Goal: Information Seeking & Learning: Learn about a topic

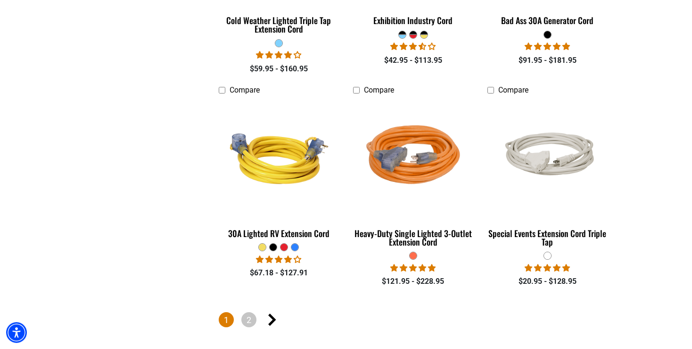
scroll to position [2241, 0]
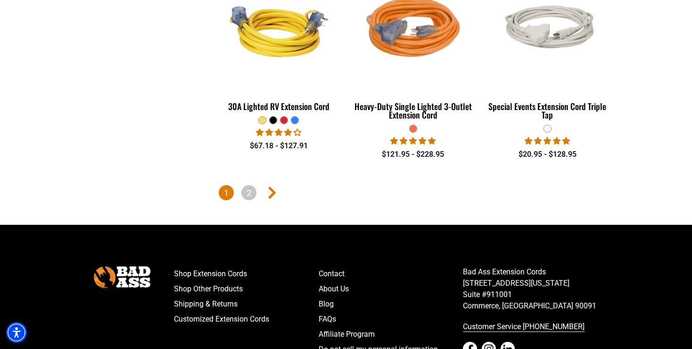
click at [271, 190] on icon "Next page" at bounding box center [272, 192] width 8 height 12
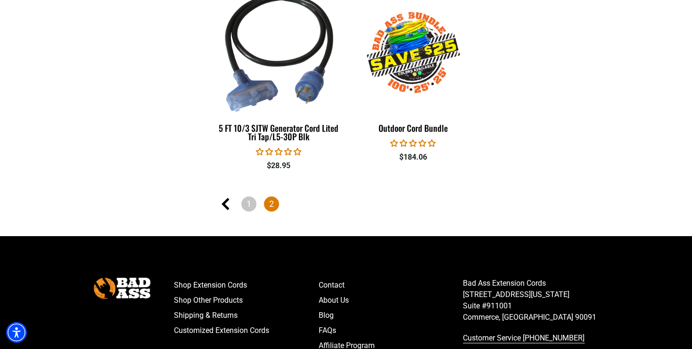
scroll to position [996, 0]
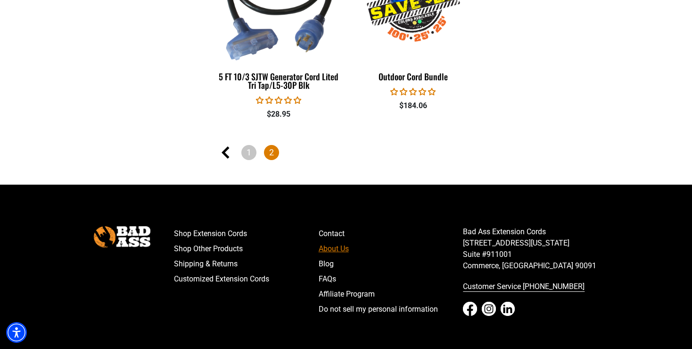
click at [332, 248] on link "About Us" at bounding box center [391, 248] width 145 height 15
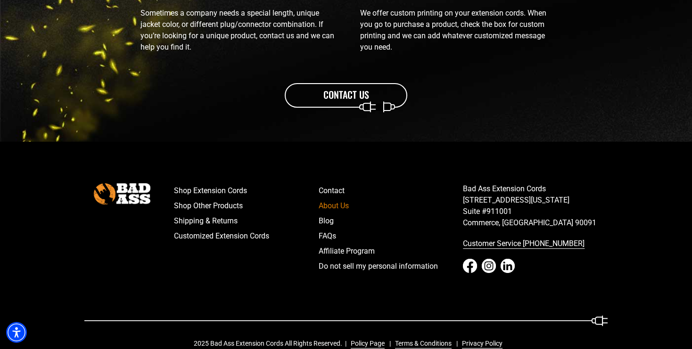
scroll to position [1174, 0]
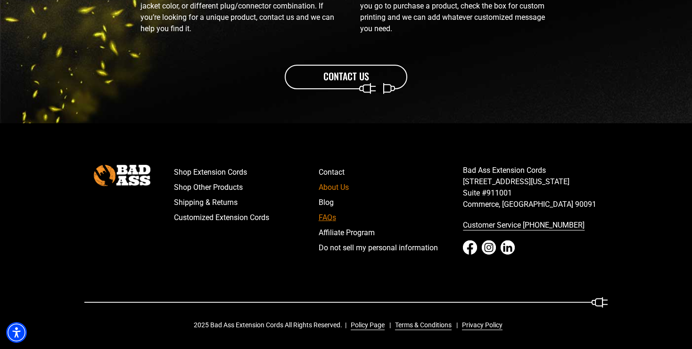
click at [329, 216] on link "FAQs" at bounding box center [391, 217] width 145 height 15
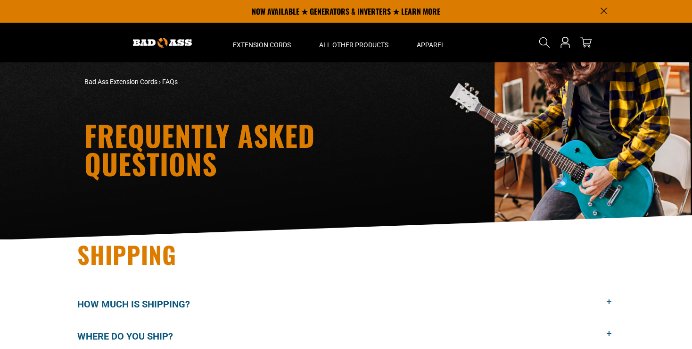
scroll to position [149, 0]
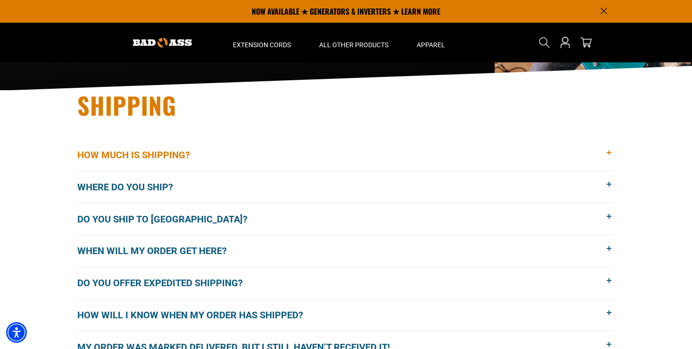
click at [153, 156] on span "How much is shipping?" at bounding box center [140, 155] width 127 height 14
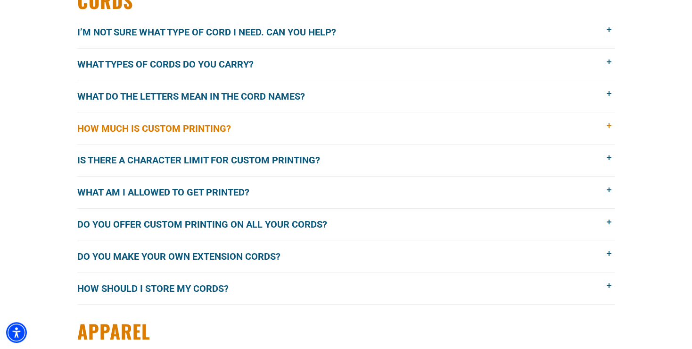
scroll to position [1245, 0]
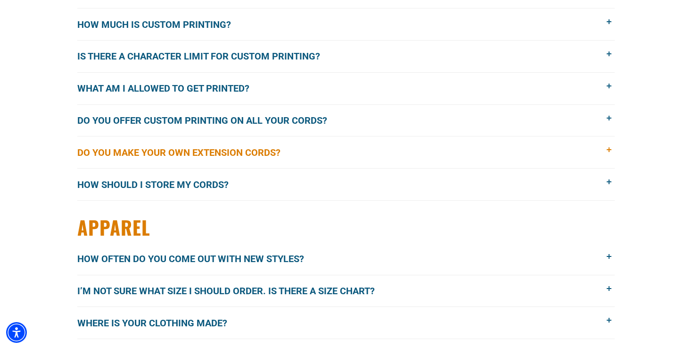
click at [191, 146] on span "Do you make your own extension cords?" at bounding box center [185, 152] width 217 height 14
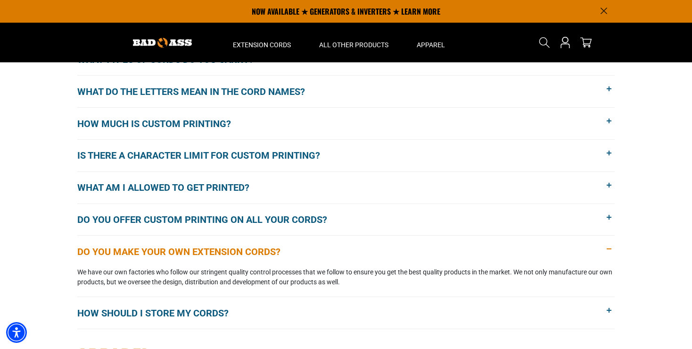
scroll to position [1106, 0]
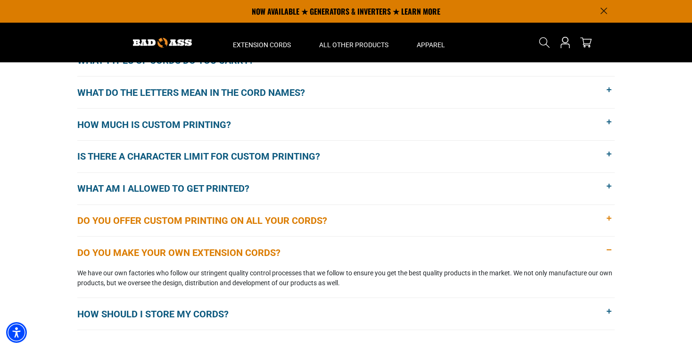
click at [218, 217] on span "Do you offer custom printing on all your cords?" at bounding box center [209, 220] width 264 height 14
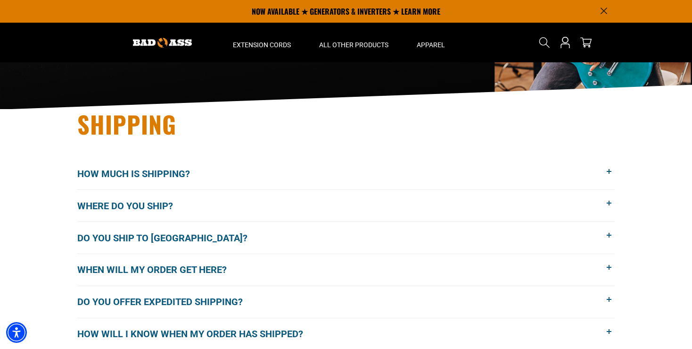
scroll to position [0, 0]
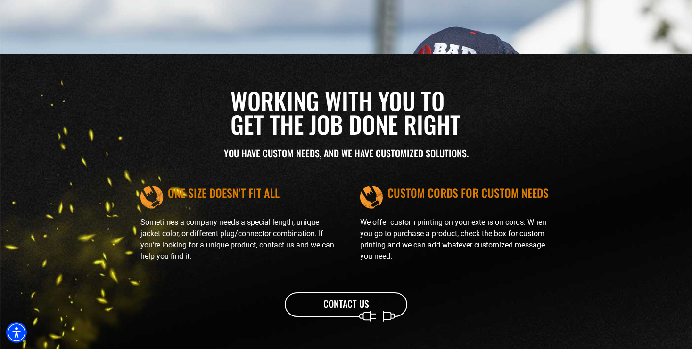
scroll to position [1174, 0]
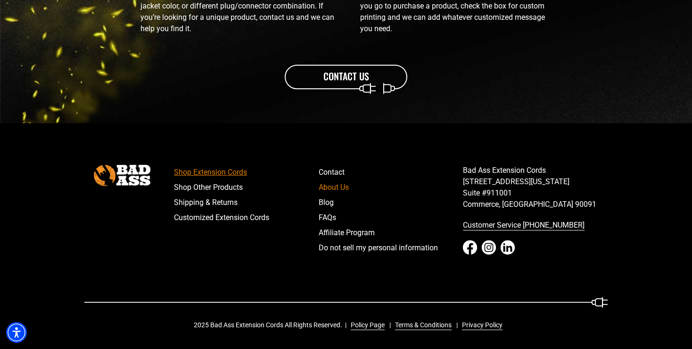
click at [184, 170] on link "Shop Extension Cords" at bounding box center [246, 172] width 145 height 15
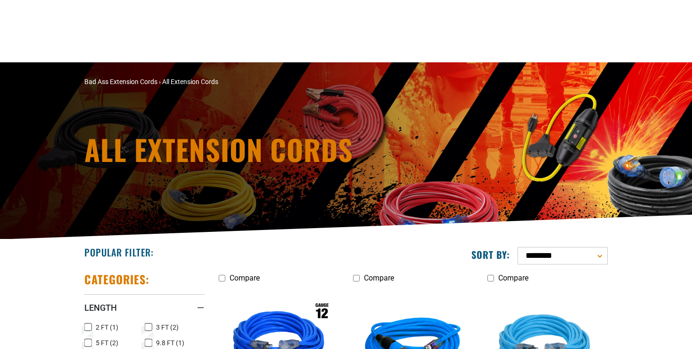
scroll to position [243, 0]
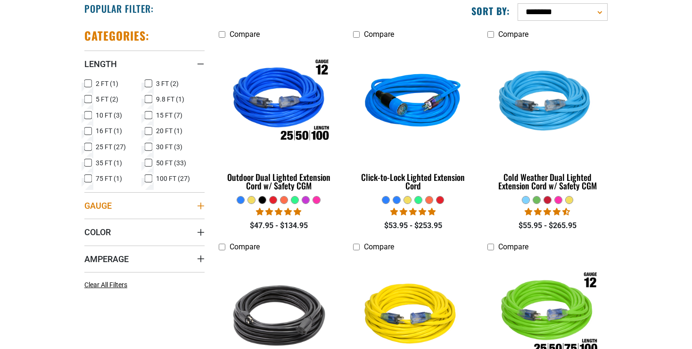
click at [201, 202] on icon "Gauge" at bounding box center [201, 206] width 8 height 8
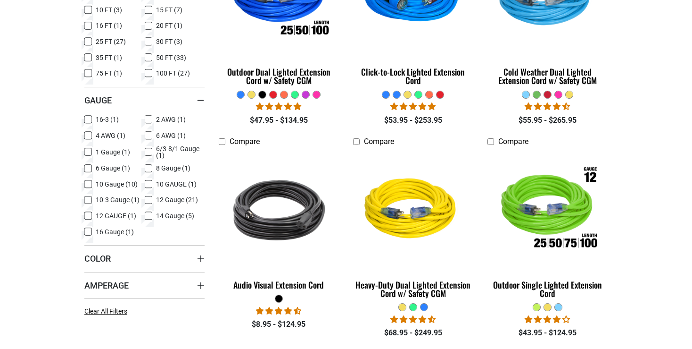
scroll to position [349, 0]
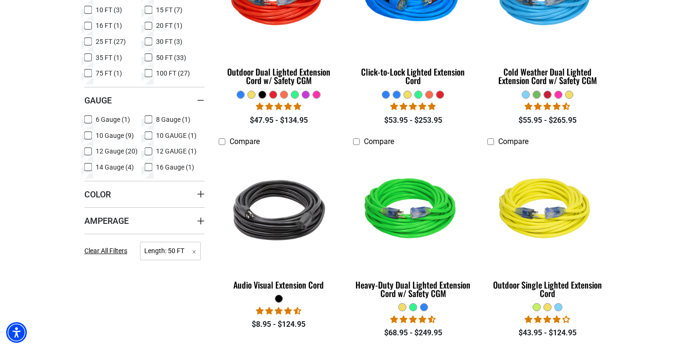
click at [89, 163] on rect at bounding box center [88, 167] width 8 height 8
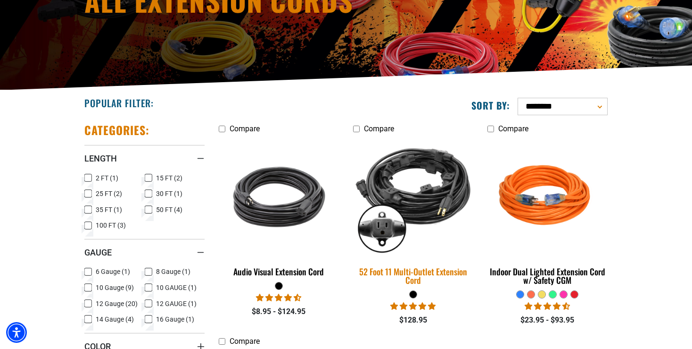
scroll to position [349, 0]
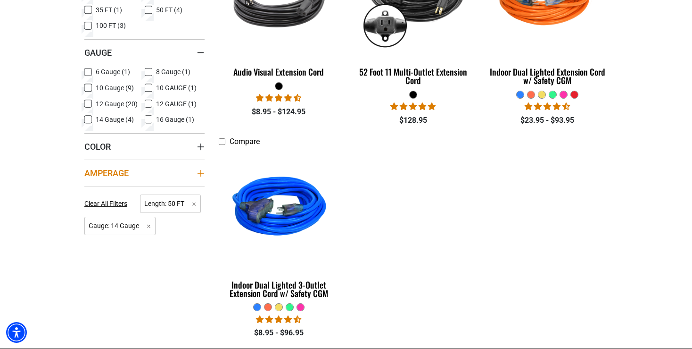
click at [202, 173] on icon "Amperage" at bounding box center [201, 173] width 8 height 8
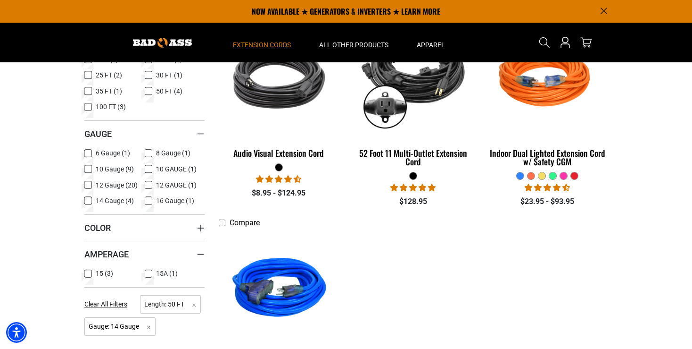
scroll to position [199, 0]
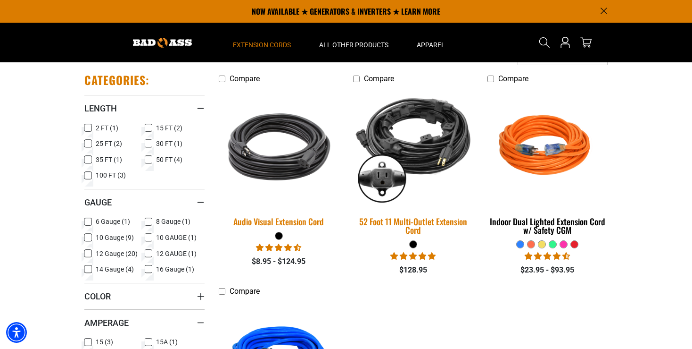
drag, startPoint x: 304, startPoint y: 168, endPoint x: 466, endPoint y: 187, distance: 162.9
click at [303, 167] on img at bounding box center [279, 146] width 132 height 121
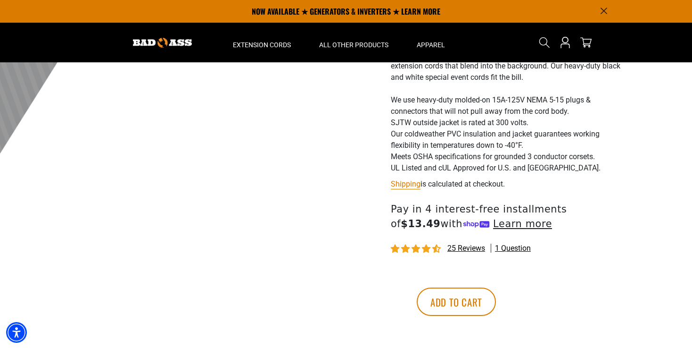
scroll to position [249, 0]
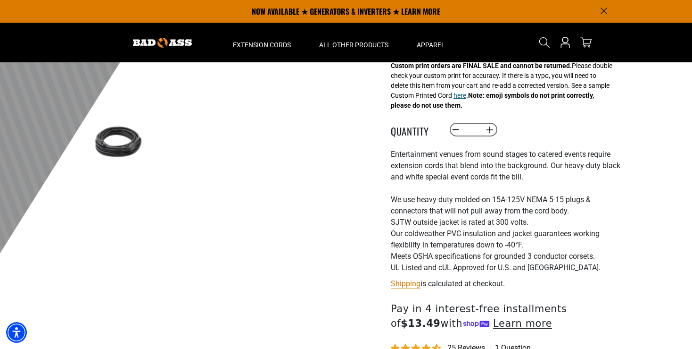
click at [466, 100] on button "here" at bounding box center [460, 96] width 13 height 10
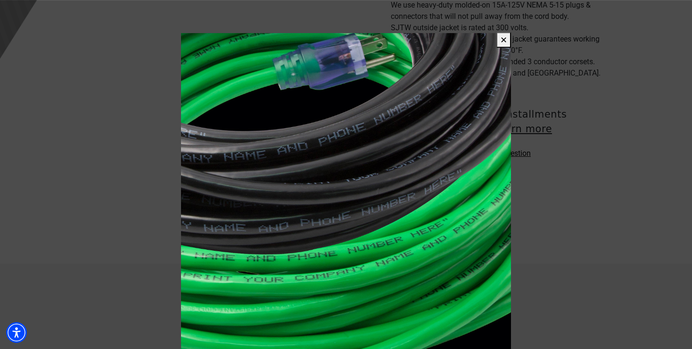
scroll to position [548, 0]
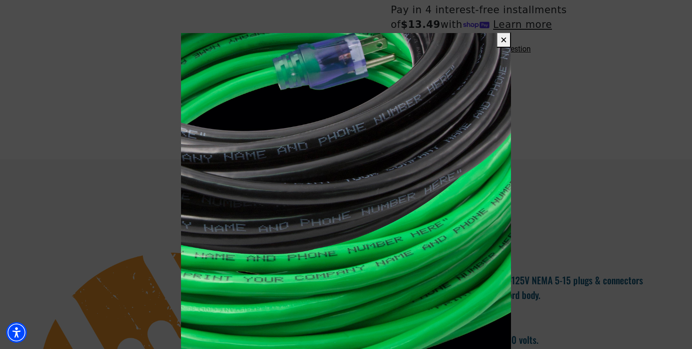
click at [505, 41] on button "✕" at bounding box center [504, 40] width 15 height 16
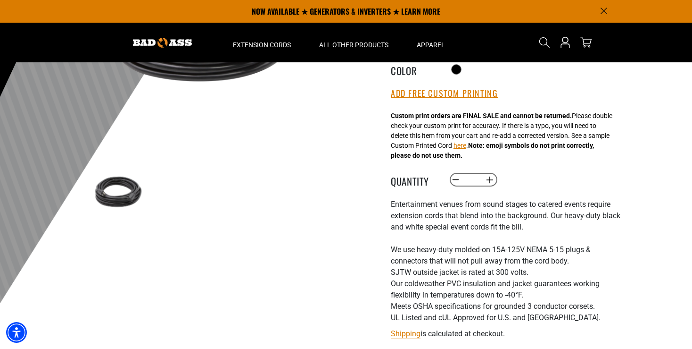
scroll to position [0, 0]
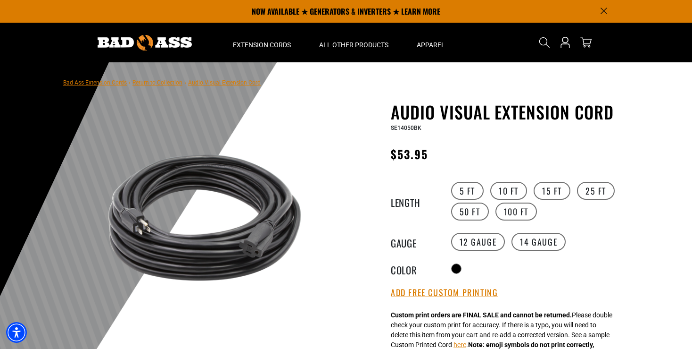
click at [653, 115] on div at bounding box center [346, 293] width 692 height 462
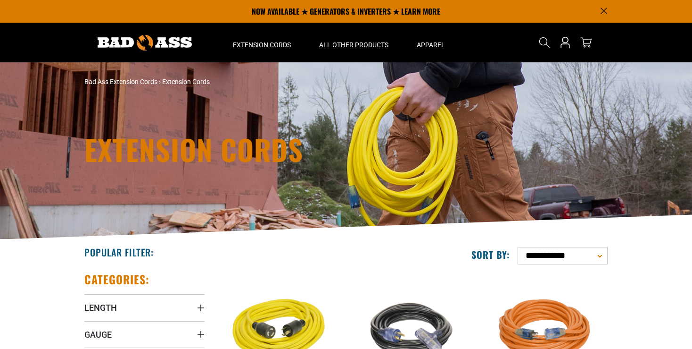
scroll to position [996, 0]
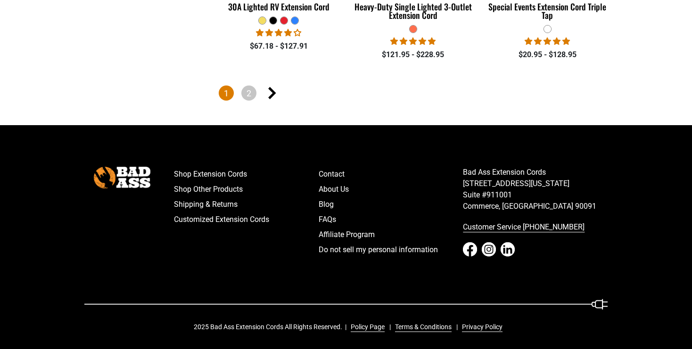
scroll to position [2190, 0]
